Goal: Task Accomplishment & Management: Manage account settings

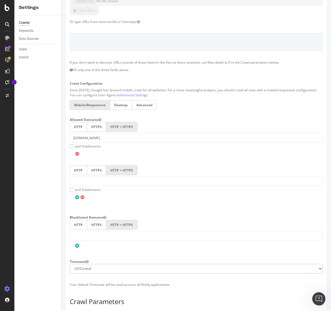
scroll to position [173, 0]
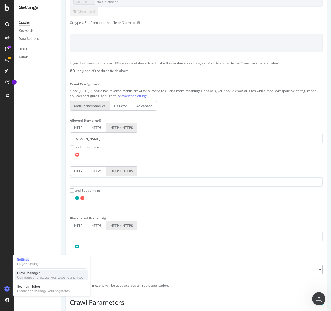
click at [41, 271] on div "Crawl Manager" at bounding box center [50, 273] width 66 height 4
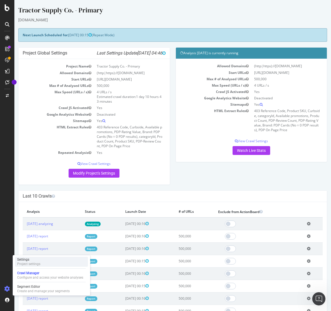
click at [33, 263] on div "Project settings" at bounding box center [28, 264] width 23 height 4
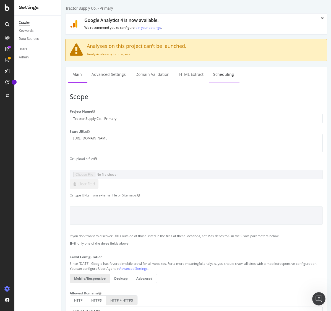
click at [218, 73] on link "Scheduling" at bounding box center [223, 74] width 29 height 15
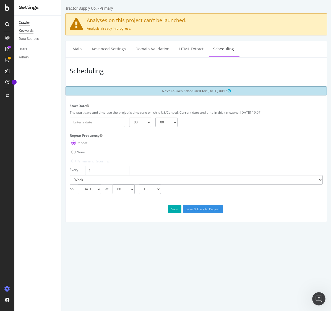
click at [28, 31] on div "Keywords" at bounding box center [26, 31] width 15 height 6
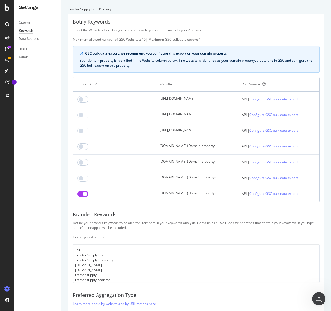
drag, startPoint x: 204, startPoint y: 194, endPoint x: 145, endPoint y: 194, distance: 58.9
click at [155, 194] on td "[DOMAIN_NAME] (Domain property)" at bounding box center [196, 194] width 82 height 16
copy td "[DOMAIN_NAME] (Domain property)"
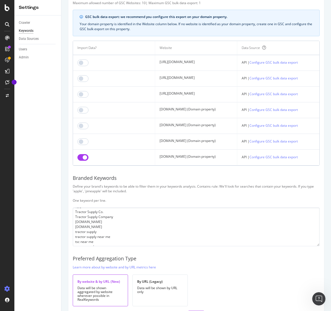
scroll to position [13, 0]
click at [30, 74] on div "AlertPanel" at bounding box center [29, 74] width 18 height 6
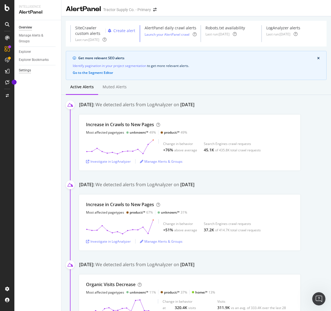
click at [27, 69] on div "Settings" at bounding box center [25, 71] width 12 height 6
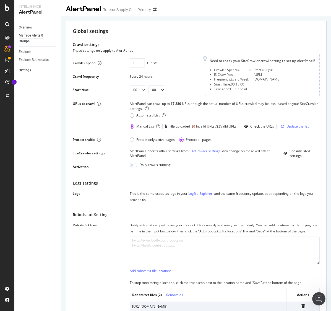
click at [37, 37] on div "Manage Alerts & Groups" at bounding box center [35, 39] width 33 height 12
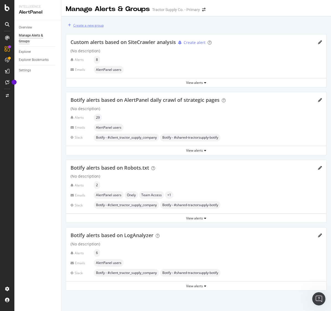
click at [87, 25] on div "Create a new group" at bounding box center [88, 25] width 30 height 5
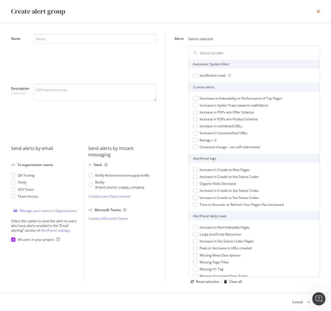
click at [319, 11] on icon "times" at bounding box center [318, 11] width 3 height 4
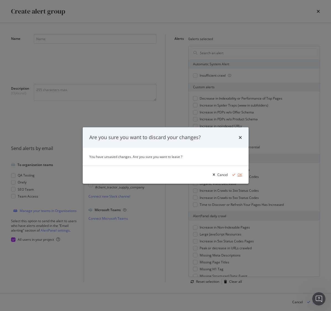
click at [238, 173] on div "OK" at bounding box center [240, 174] width 4 height 5
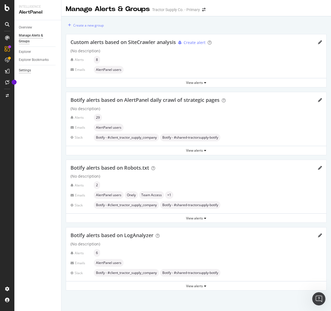
click at [28, 71] on div "Settings" at bounding box center [25, 71] width 12 height 6
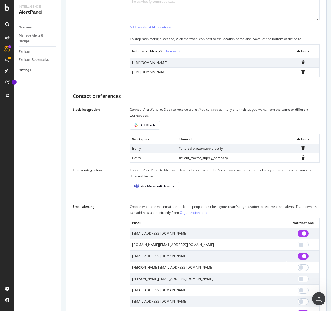
scroll to position [245, 0]
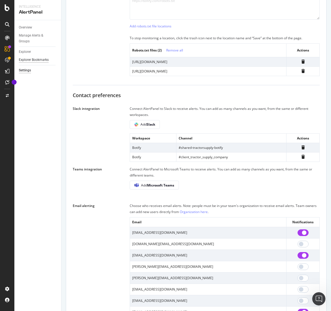
click at [34, 60] on div "Explorer Bookmarks" at bounding box center [34, 60] width 30 height 6
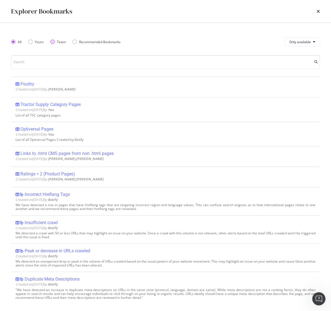
click at [53, 41] on div "Team" at bounding box center [52, 42] width 4 height 4
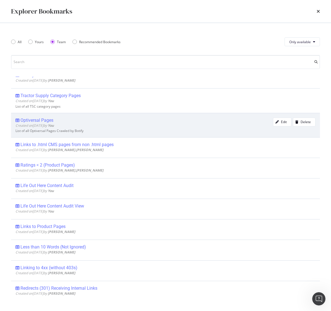
scroll to position [0, 0]
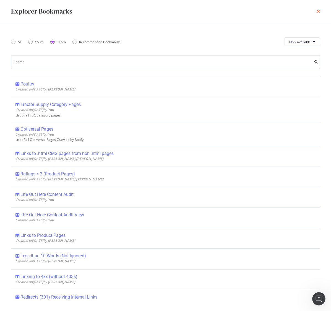
click at [317, 11] on icon "times" at bounding box center [318, 11] width 3 height 4
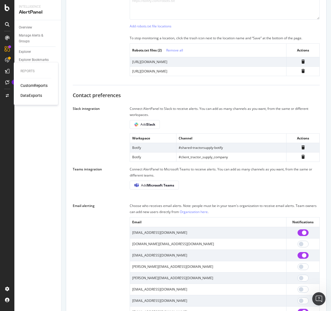
click at [32, 84] on div "CustomReports" at bounding box center [33, 86] width 27 height 6
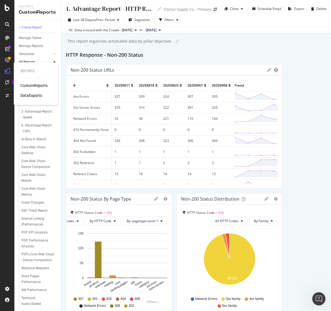
click at [33, 96] on div "DataExports" at bounding box center [31, 96] width 22 height 6
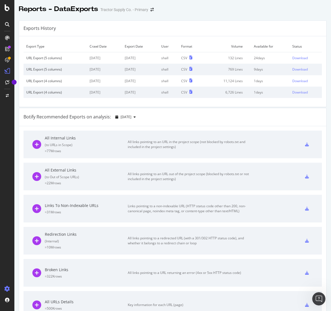
click at [7, 289] on icon at bounding box center [7, 289] width 6 height 6
click at [8, 289] on icon at bounding box center [7, 289] width 6 height 6
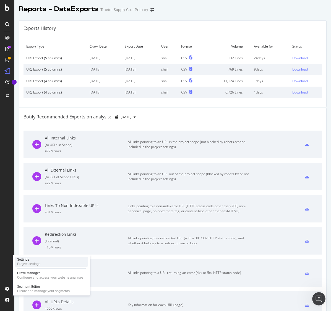
click at [33, 260] on div "Settings" at bounding box center [28, 259] width 23 height 4
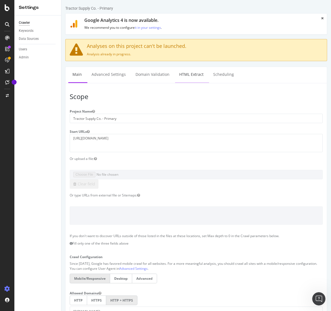
click at [187, 73] on link "HTML Extract" at bounding box center [191, 74] width 33 height 15
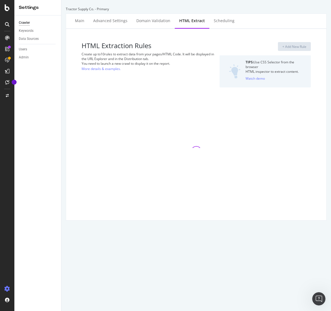
select select "exist"
select select "i"
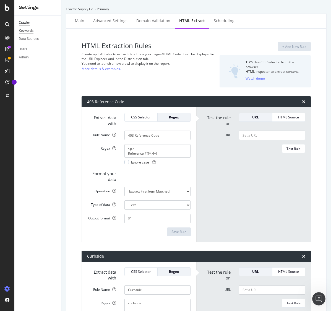
click at [26, 31] on div "Keywords" at bounding box center [26, 31] width 15 height 6
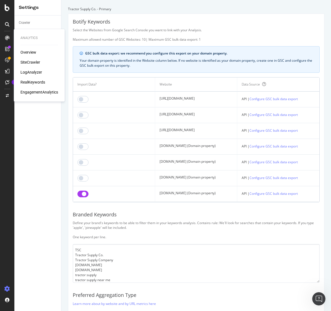
click at [33, 83] on div "RealKeywords" at bounding box center [32, 82] width 25 height 6
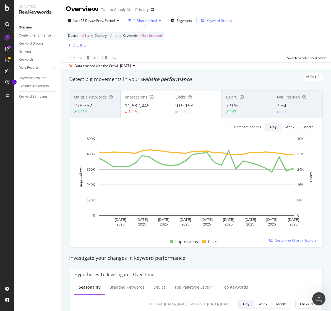
click at [211, 20] on div "Keyword Groups" at bounding box center [219, 20] width 25 height 5
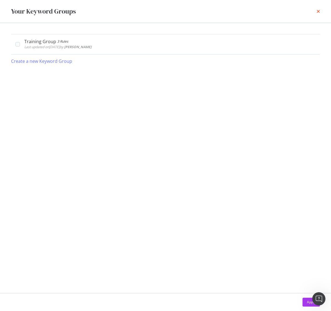
click at [319, 12] on icon "times" at bounding box center [318, 11] width 3 height 4
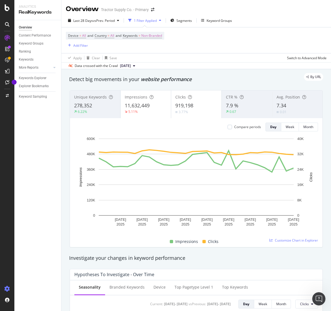
click at [6, 286] on icon at bounding box center [7, 289] width 6 height 6
click at [7, 287] on icon at bounding box center [7, 289] width 6 height 6
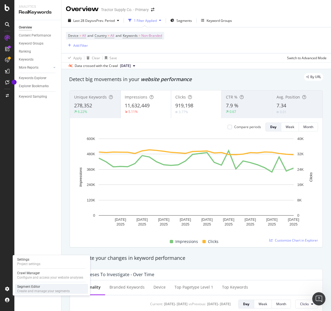
click at [29, 285] on div "Segment Editor" at bounding box center [43, 286] width 53 height 4
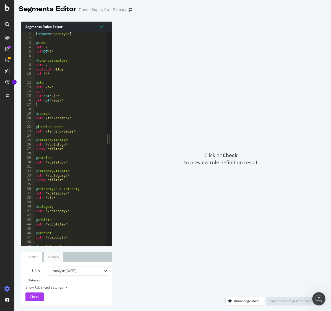
click at [55, 258] on link "History" at bounding box center [53, 257] width 19 height 10
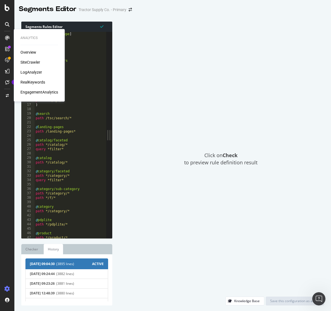
click at [29, 72] on div "LogAnalyzer" at bounding box center [31, 72] width 22 height 6
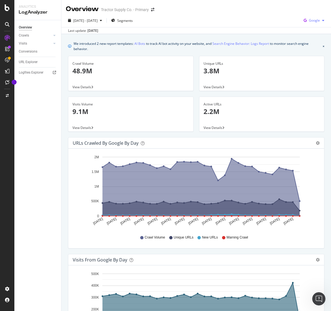
click at [312, 21] on span "Google" at bounding box center [314, 20] width 11 height 5
click at [308, 51] on span "OpenAI" at bounding box center [314, 52] width 20 height 5
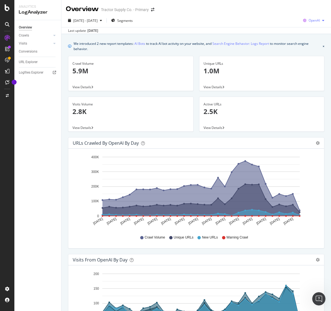
click at [317, 20] on span "OpenAI" at bounding box center [314, 20] width 11 height 5
click at [314, 64] on span "Other AI Bots" at bounding box center [314, 62] width 20 height 5
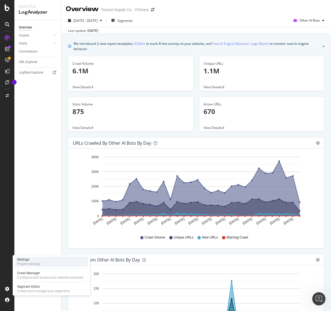
click at [29, 265] on div "Project settings" at bounding box center [28, 264] width 23 height 4
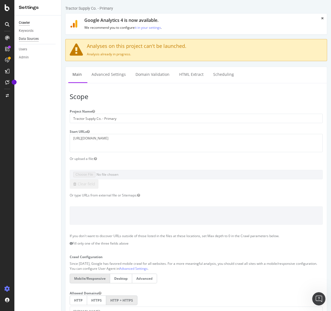
click at [29, 38] on div "Data Sources" at bounding box center [29, 39] width 20 height 6
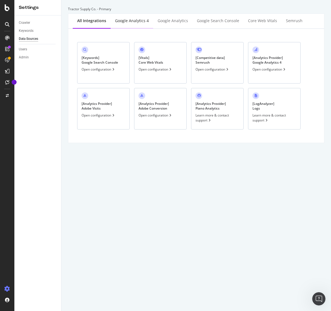
click at [130, 23] on div "Google Analytics 4" at bounding box center [132, 21] width 34 height 6
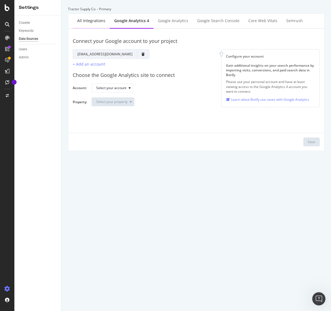
click at [91, 19] on div "All integrations" at bounding box center [91, 21] width 28 height 6
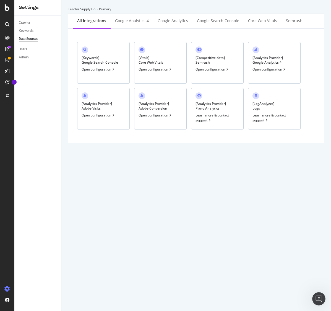
click at [109, 108] on div "[ Analytics Provider ] Adobe Visits" at bounding box center [97, 105] width 30 height 9
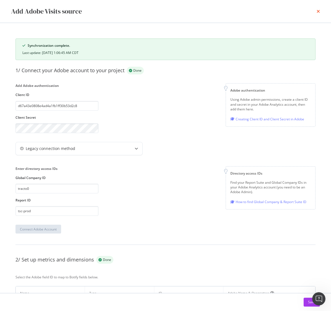
click at [319, 12] on icon "times" at bounding box center [318, 11] width 3 height 4
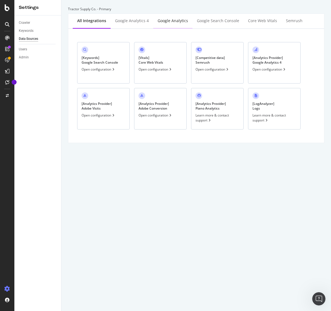
click at [167, 19] on div "Google Analytics" at bounding box center [173, 21] width 30 height 6
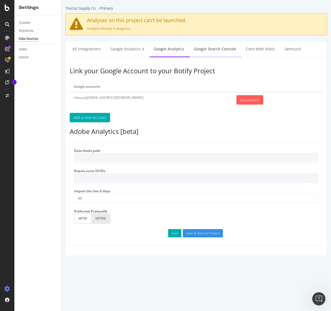
click at [208, 49] on link "Google Search Console" at bounding box center [215, 48] width 51 height 15
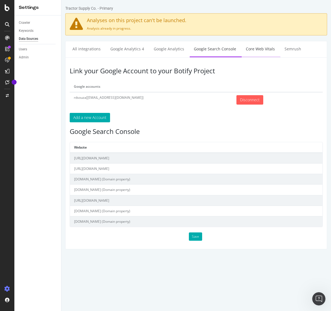
click at [263, 51] on link "Core Web Vitals" at bounding box center [260, 48] width 37 height 15
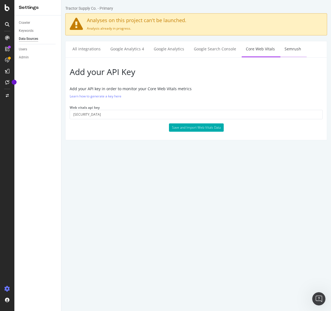
click at [289, 48] on link "Semrush" at bounding box center [293, 48] width 25 height 15
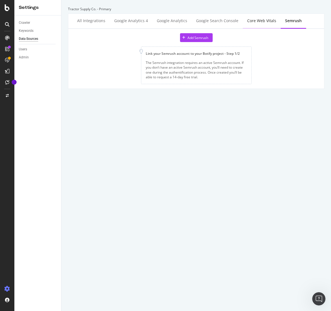
click at [258, 20] on div "Core Web Vitals" at bounding box center [261, 21] width 29 height 6
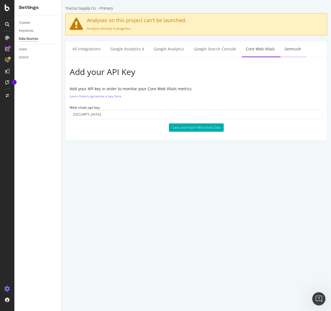
click at [291, 48] on link "Semrush" at bounding box center [293, 48] width 25 height 15
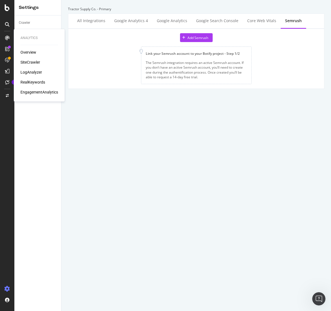
click at [40, 92] on div "EngagementAnalytics" at bounding box center [39, 92] width 38 height 6
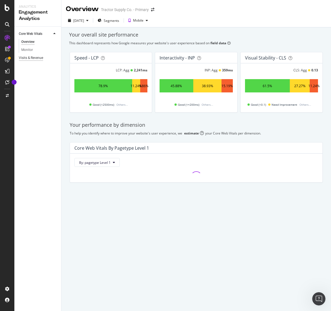
click at [34, 58] on div "Visits & Revenue" at bounding box center [31, 58] width 24 height 6
